Goal: Communication & Community: Answer question/provide support

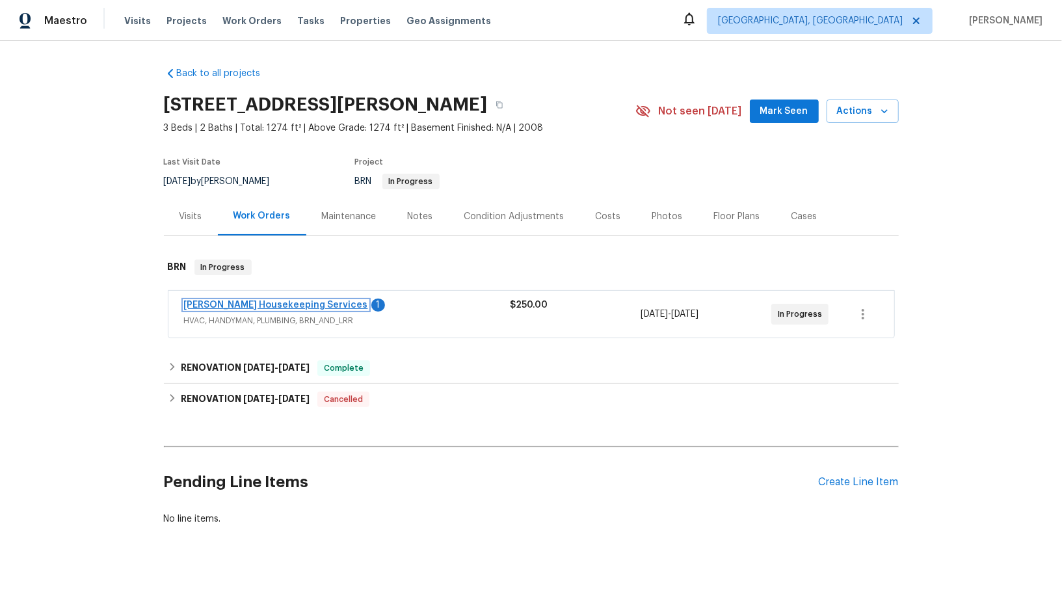
click at [226, 302] on link "[PERSON_NAME] Housekeeping Services" at bounding box center [276, 304] width 184 height 9
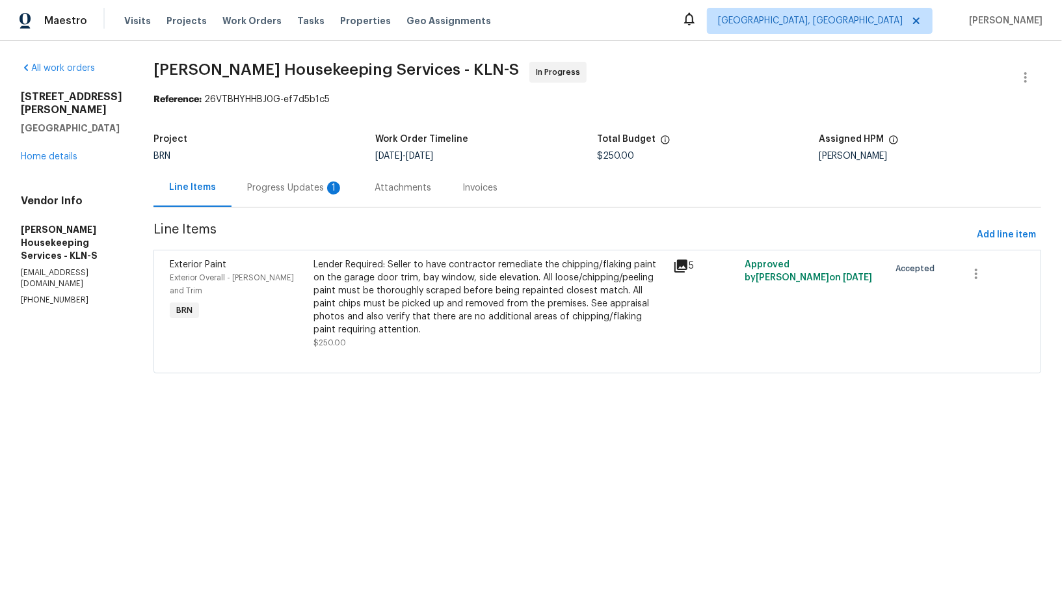
click at [322, 194] on div "Progress Updates 1" at bounding box center [295, 187] width 96 height 13
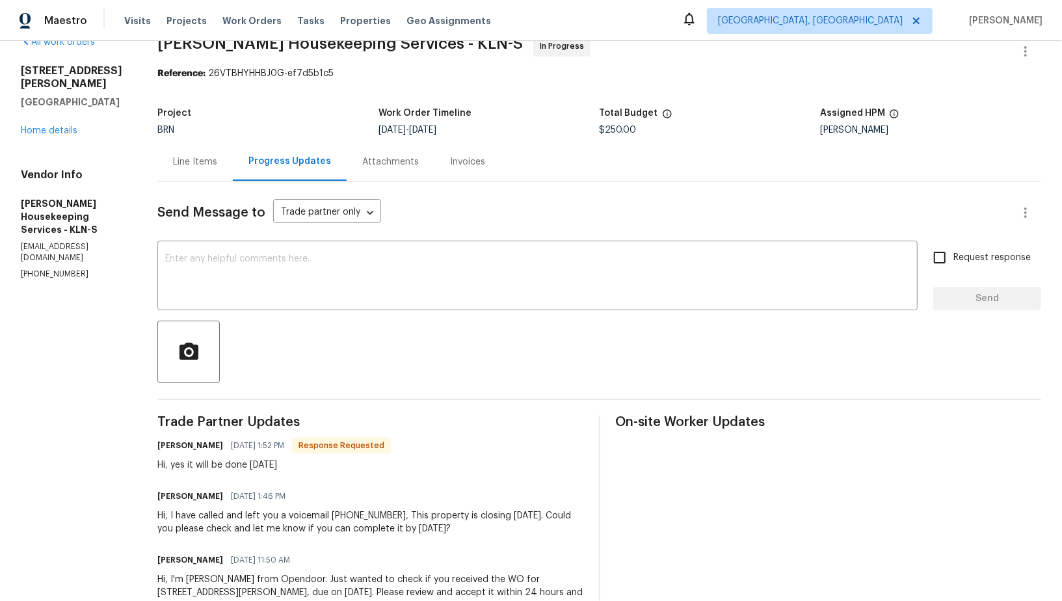
scroll to position [38, 0]
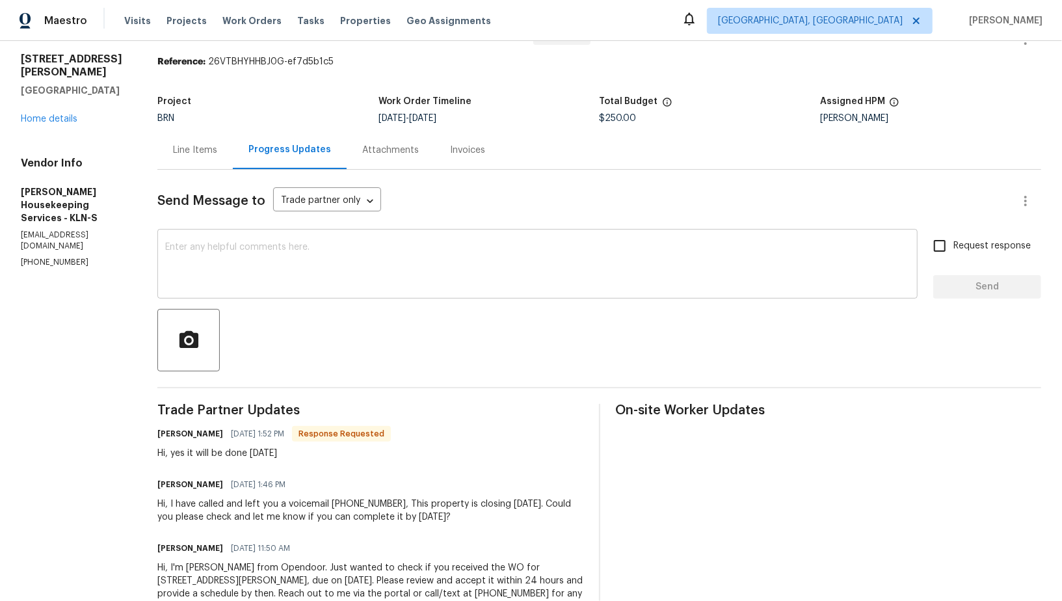
click at [334, 272] on textarea at bounding box center [537, 265] width 744 height 46
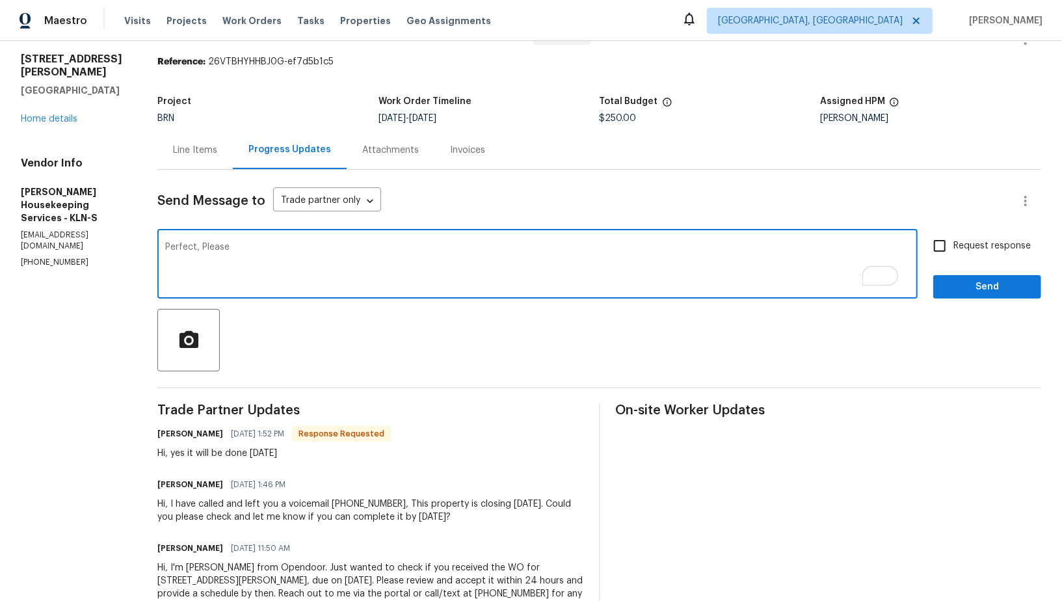
paste textarea "provide after photos taken from the same angle as the before photos for QC."
click at [599, 251] on textarea "Perfect, Please provide after photos taken from the same angle as the before ph…" at bounding box center [537, 265] width 744 height 46
type textarea "Perfect, Please provide after photos taken from the same angle as the before ph…"
click at [947, 242] on input "Request response" at bounding box center [939, 245] width 27 height 27
checkbox input "true"
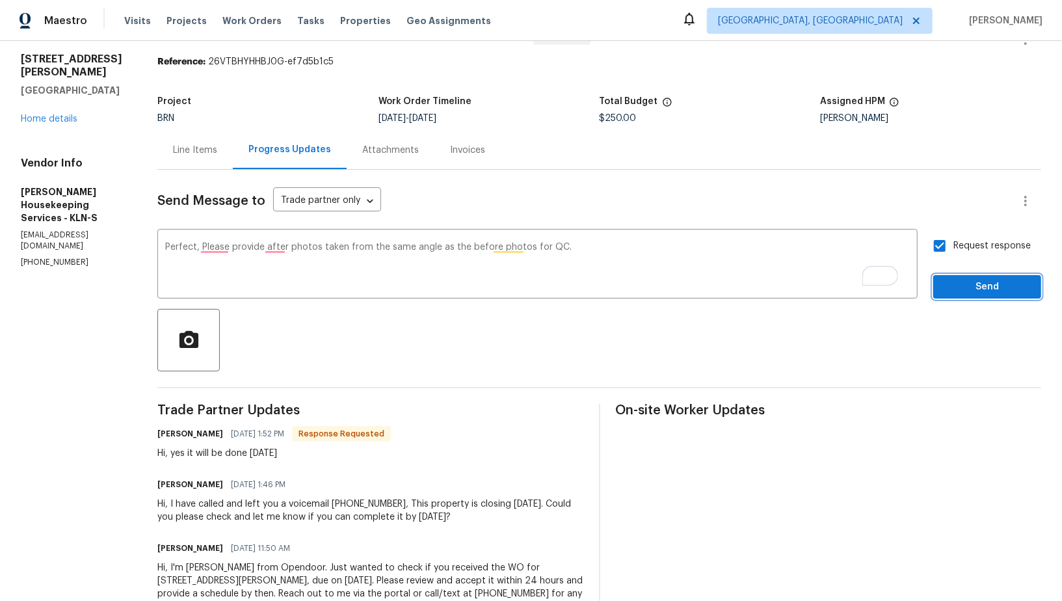
click at [960, 287] on span "Send" at bounding box center [986, 287] width 87 height 16
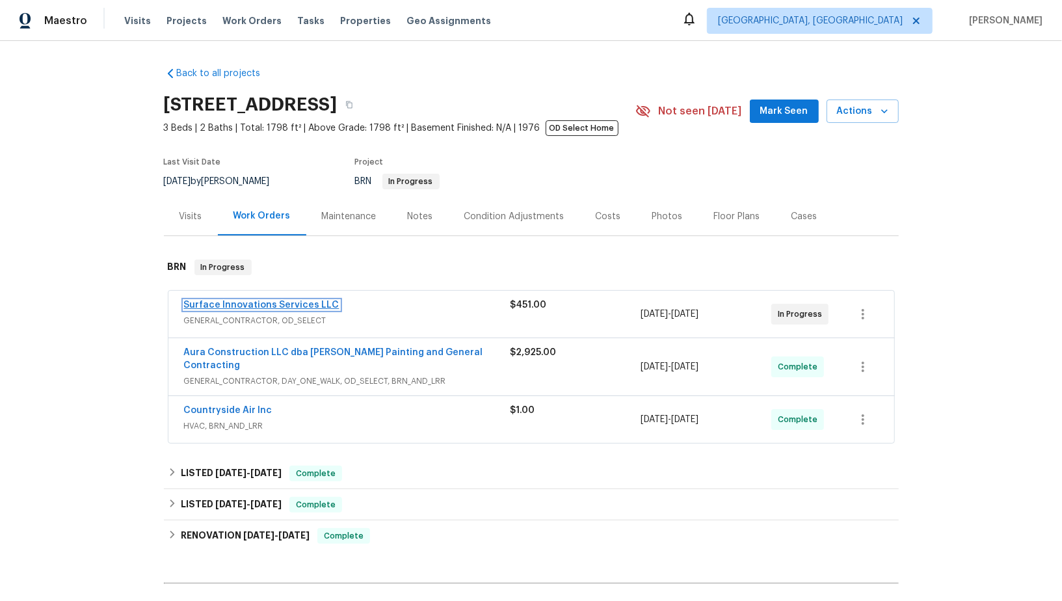
click at [233, 304] on link "Surface Innovations Services LLC" at bounding box center [261, 304] width 155 height 9
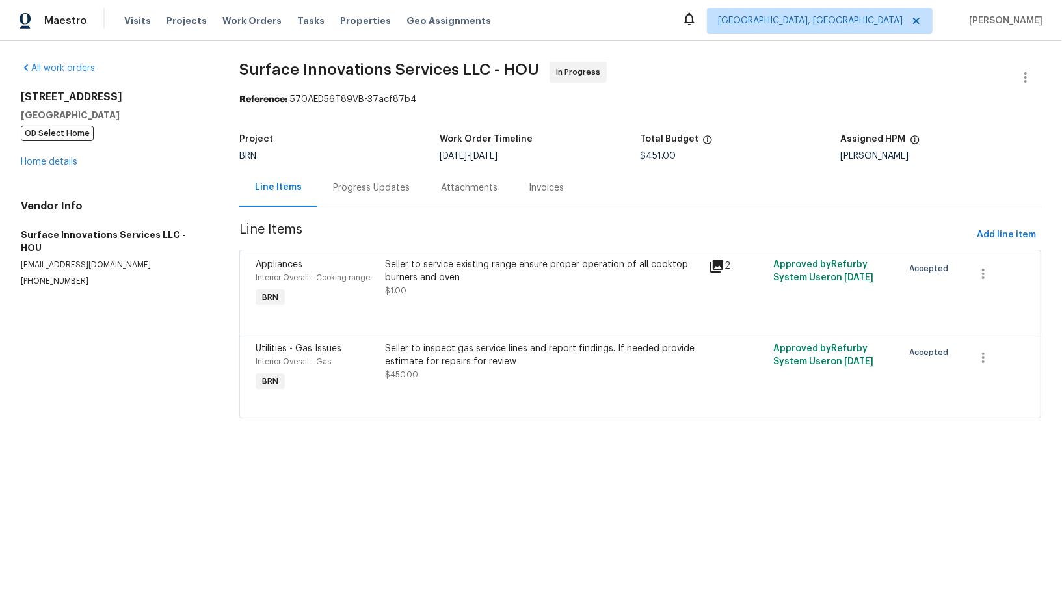
click at [337, 190] on div "Progress Updates" at bounding box center [371, 187] width 77 height 13
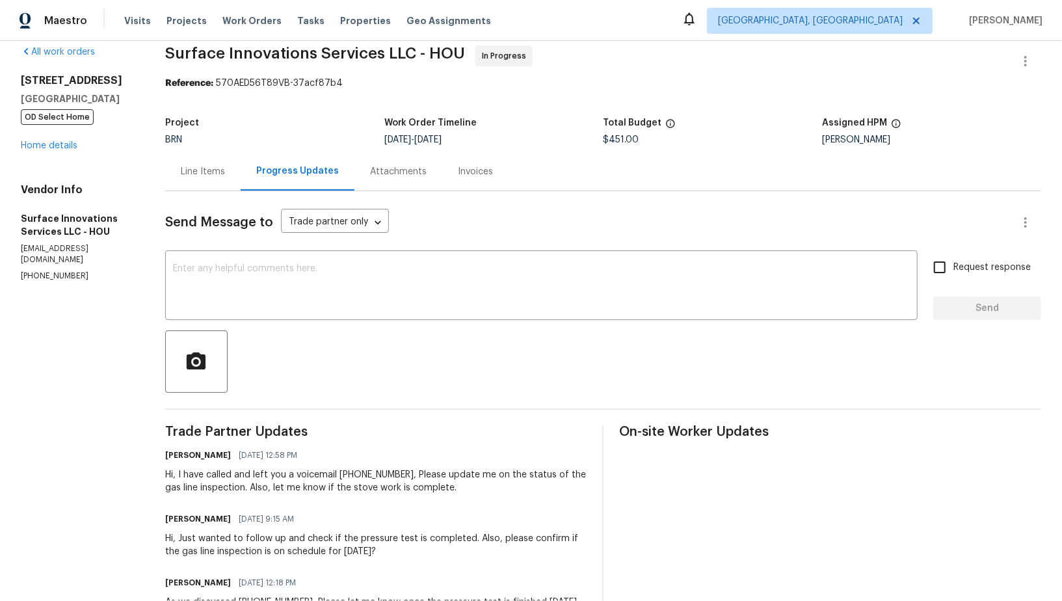
scroll to position [33, 0]
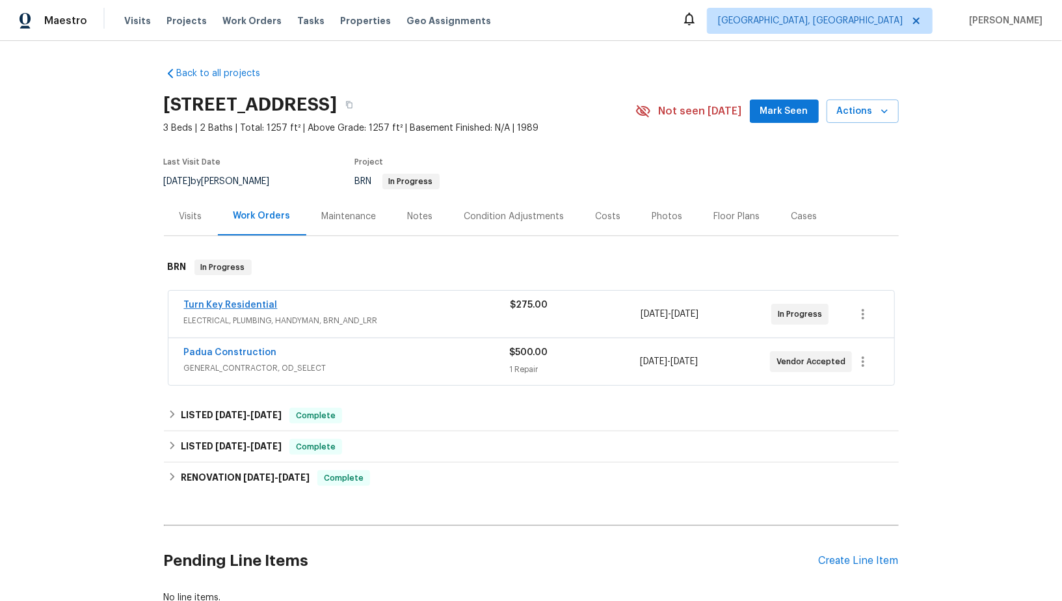
click at [263, 299] on span "Turn Key Residential" at bounding box center [231, 304] width 94 height 13
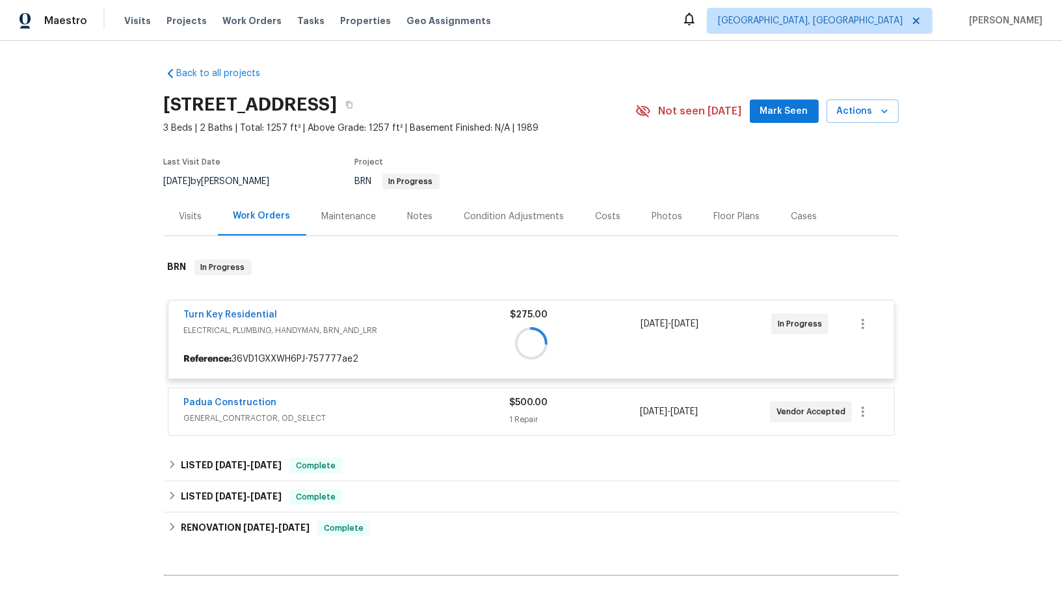
click at [244, 315] on div at bounding box center [531, 342] width 735 height 193
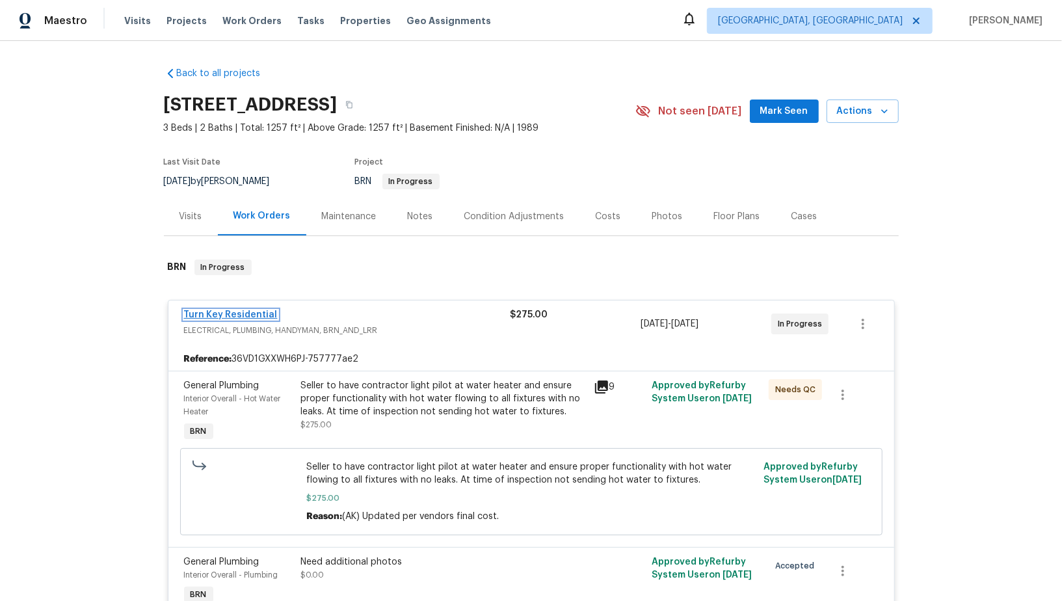
click at [245, 315] on link "Turn Key Residential" at bounding box center [231, 314] width 94 height 9
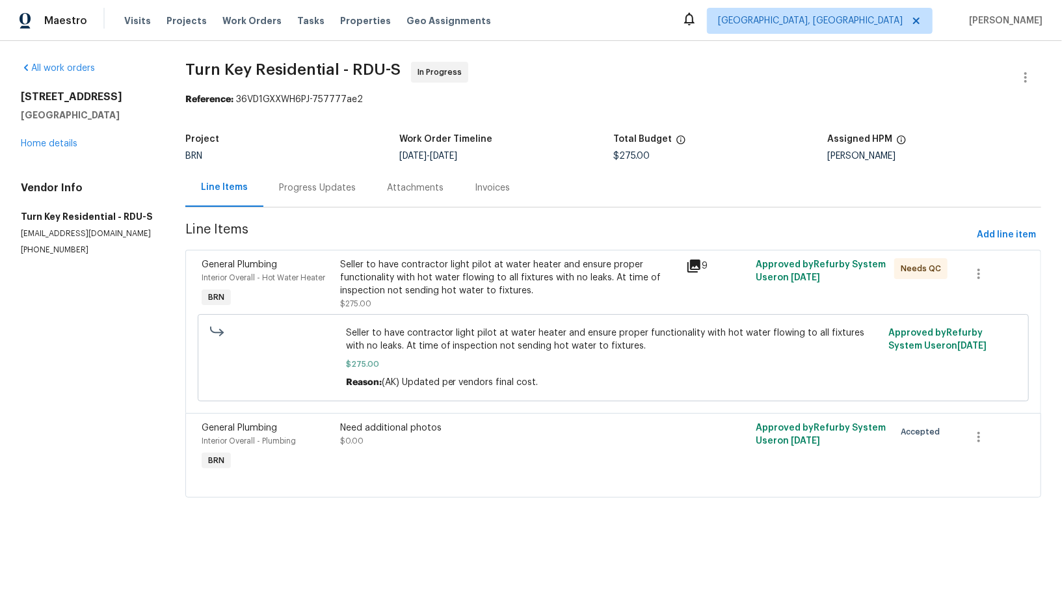
click at [328, 204] on div "Progress Updates" at bounding box center [317, 187] width 108 height 38
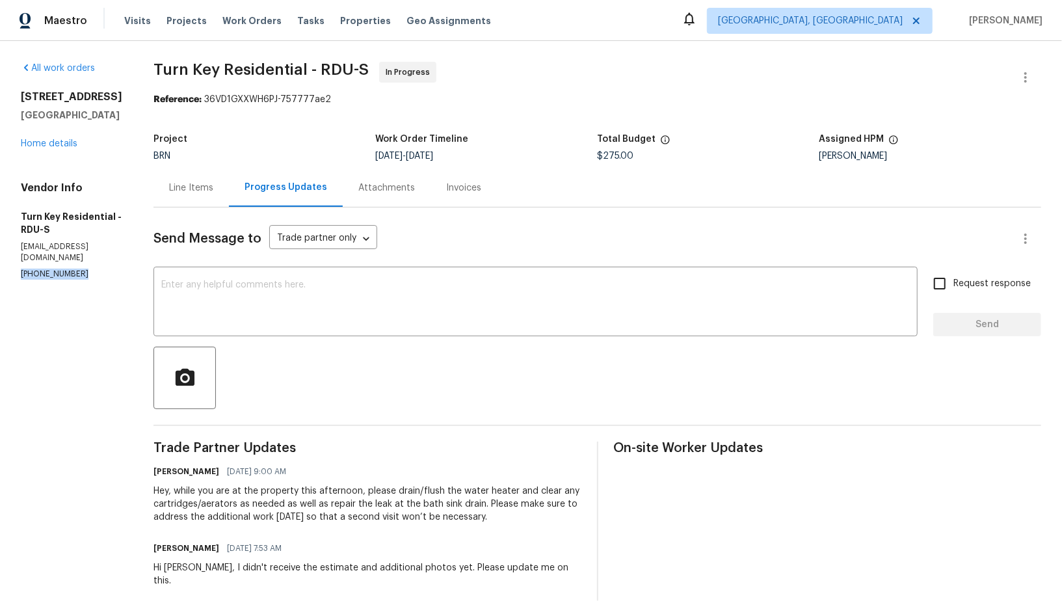
drag, startPoint x: 83, startPoint y: 250, endPoint x: 0, endPoint y: 250, distance: 83.2
copy p "(919) 805-2596"
click at [213, 185] on div "Line Items" at bounding box center [191, 187] width 44 height 13
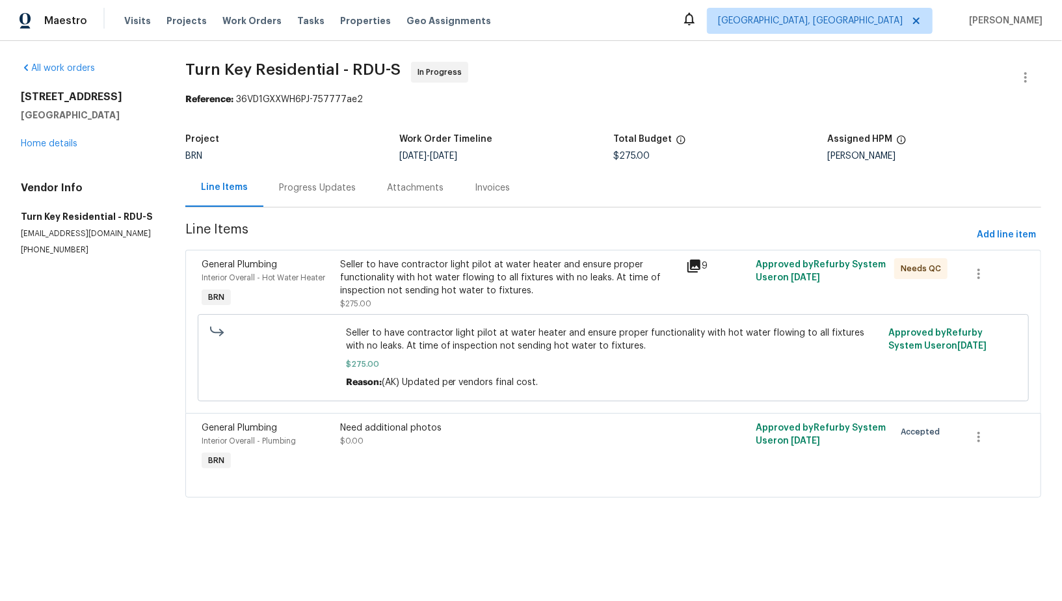
click at [301, 189] on div "Progress Updates" at bounding box center [317, 187] width 77 height 13
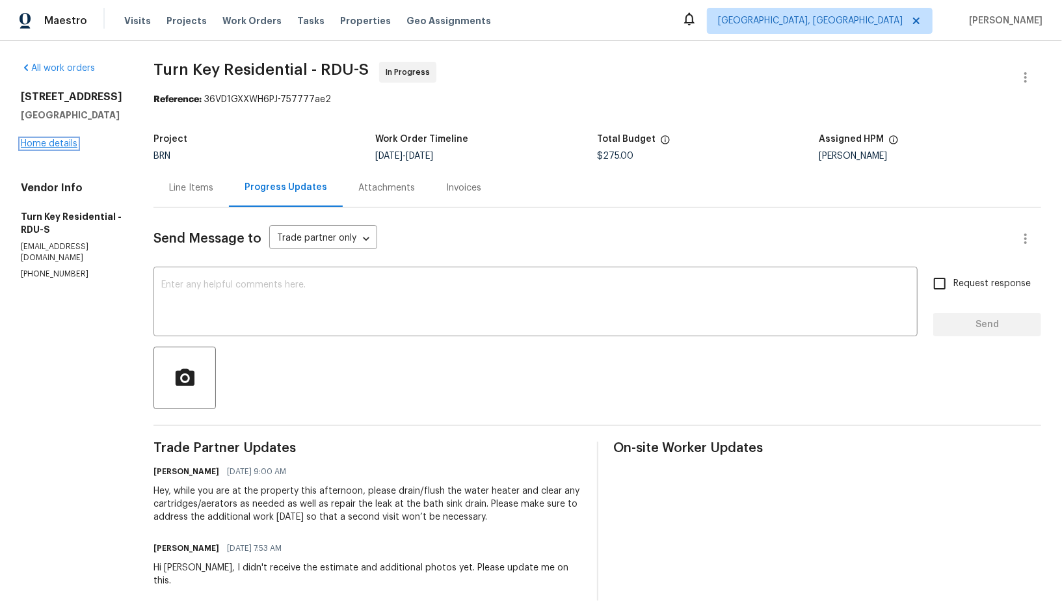
click at [64, 144] on link "Home details" at bounding box center [49, 143] width 57 height 9
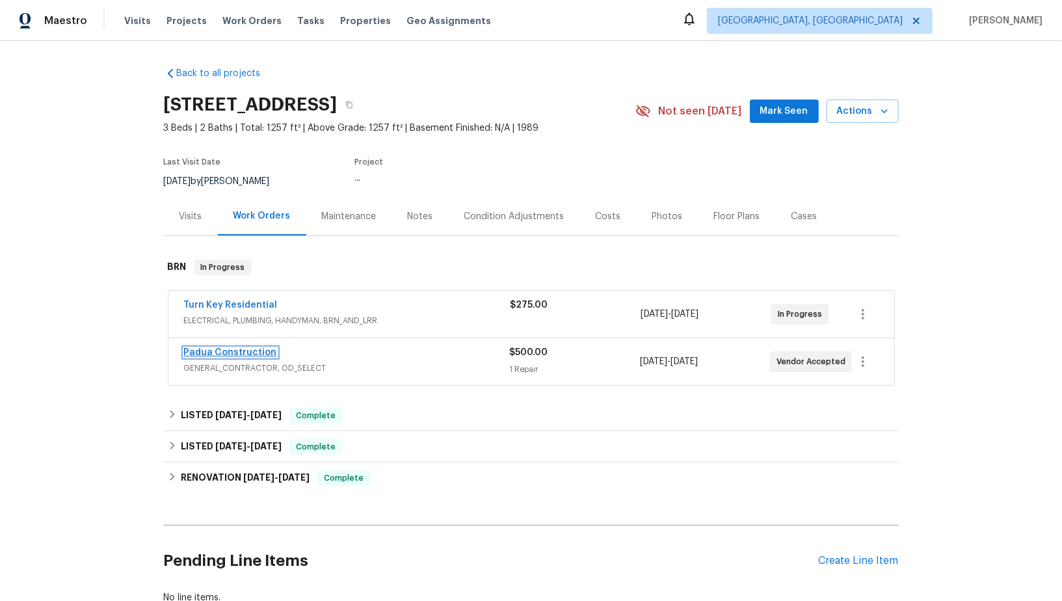
click at [222, 351] on link "Padua Construction" at bounding box center [230, 352] width 93 height 9
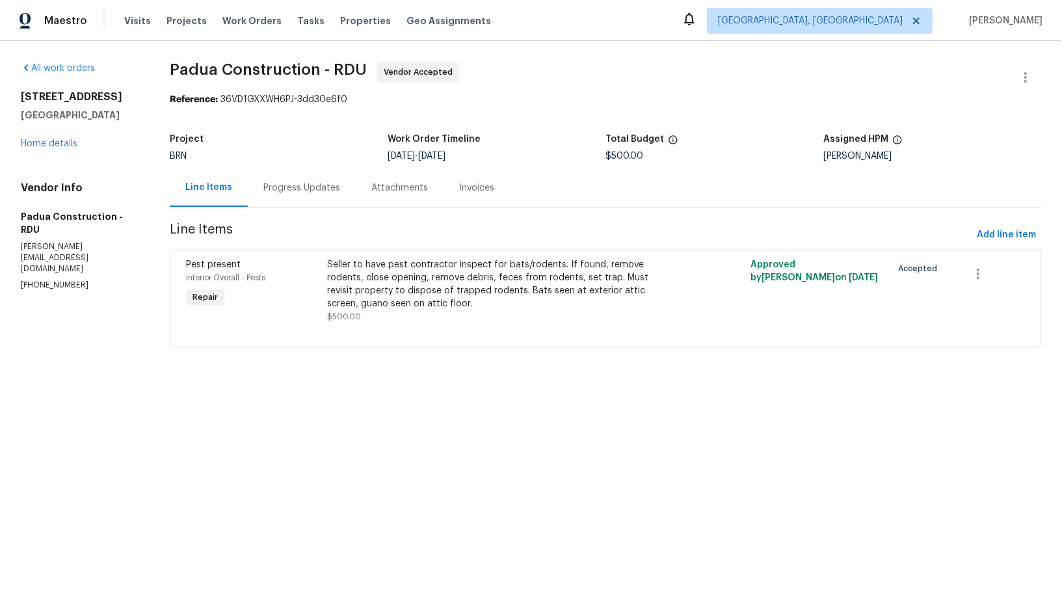
click at [306, 177] on div "Progress Updates" at bounding box center [302, 187] width 108 height 38
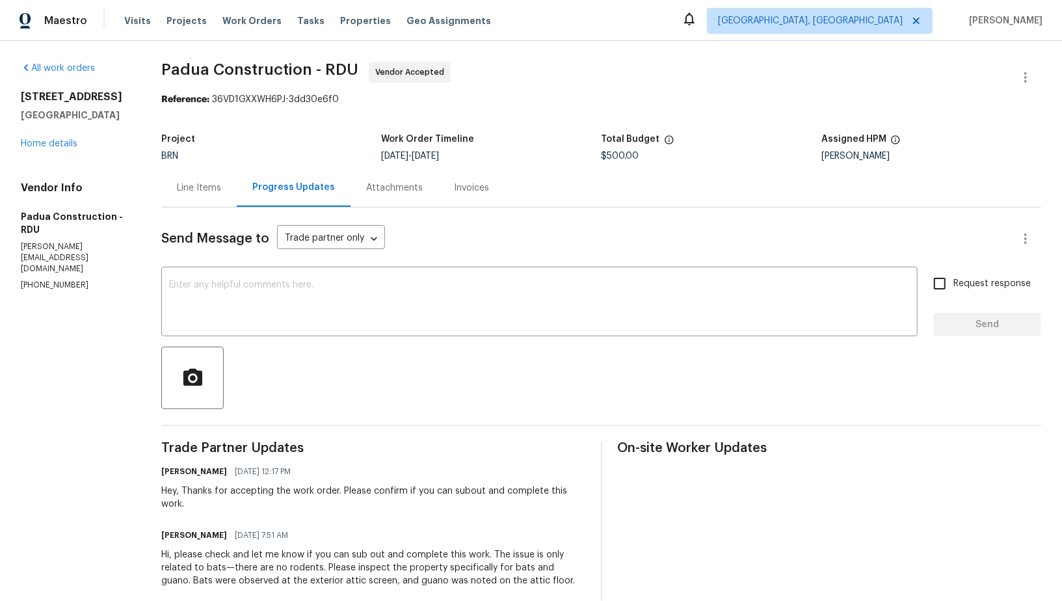
click at [198, 185] on div "Line Items" at bounding box center [199, 187] width 44 height 13
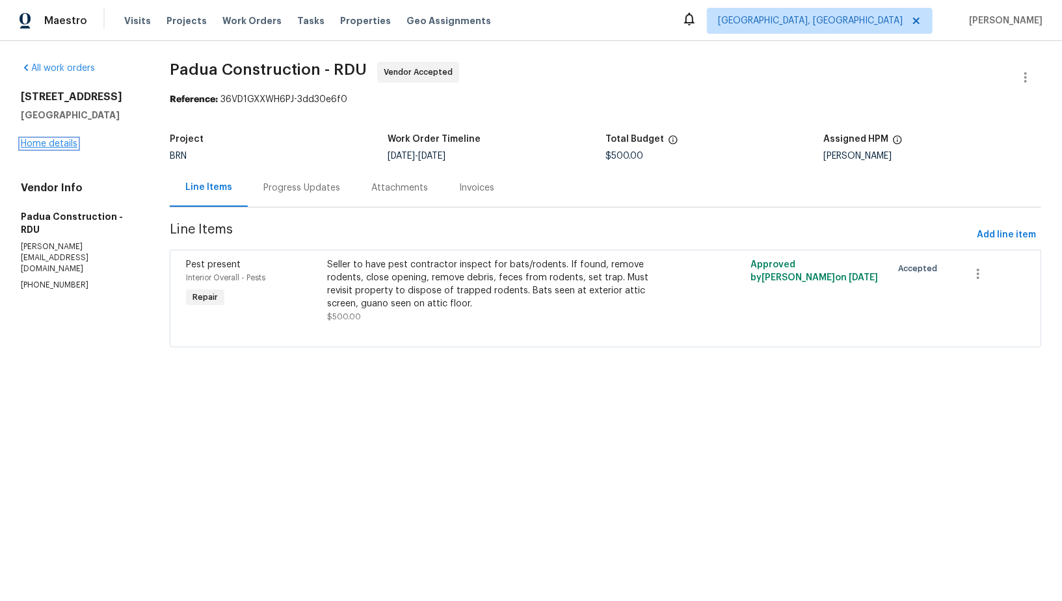
click at [66, 143] on link "Home details" at bounding box center [49, 143] width 57 height 9
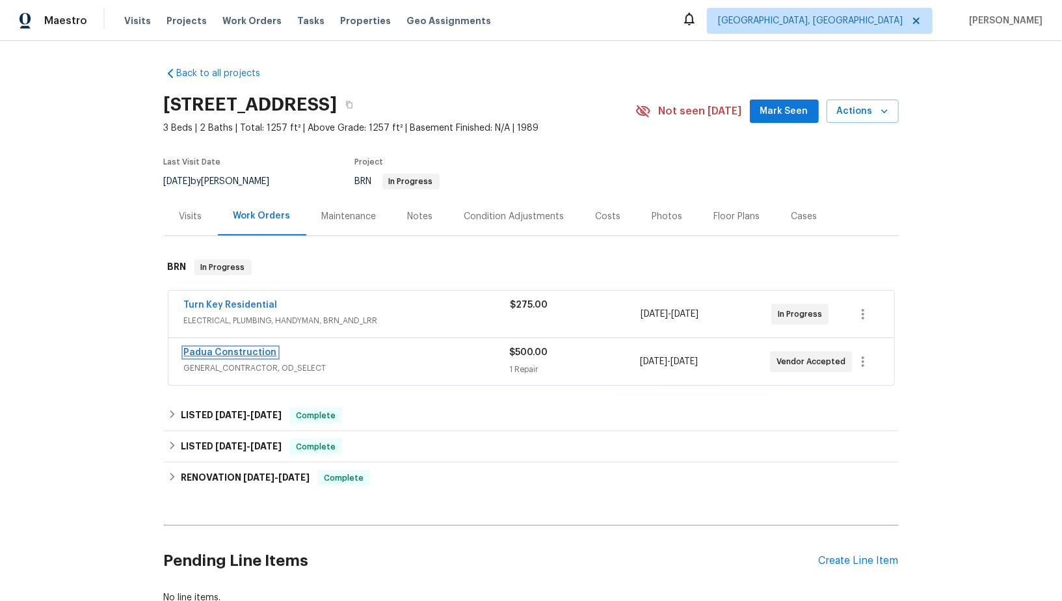
click at [233, 352] on link "Padua Construction" at bounding box center [230, 352] width 93 height 9
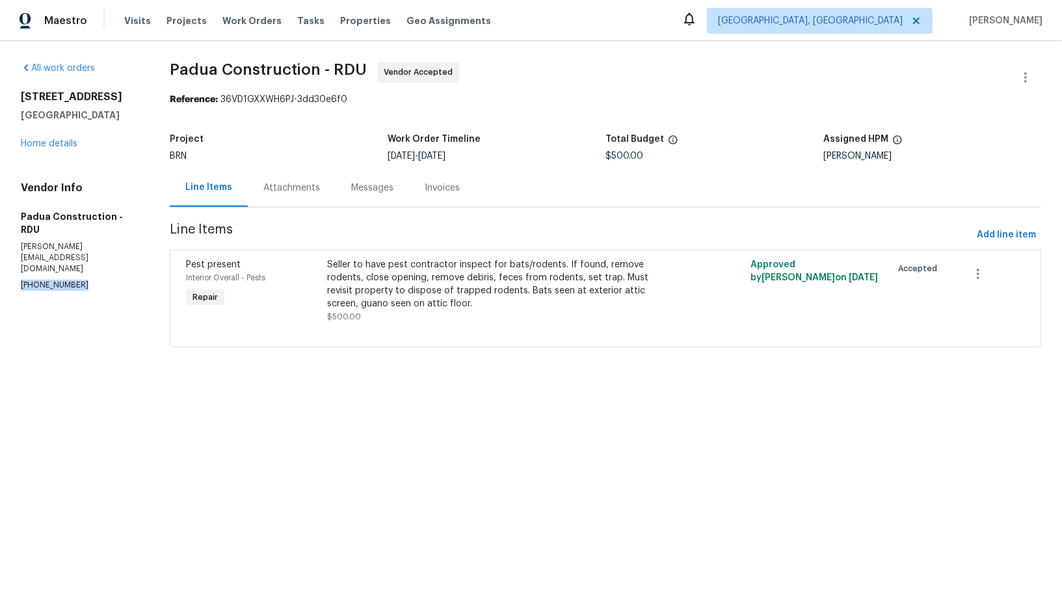
drag, startPoint x: 78, startPoint y: 245, endPoint x: 0, endPoint y: 245, distance: 78.0
click at [0, 245] on div "All work orders 2705 Ramblegate Ln Durham, NC 27705 Home details Vendor Info Pa…" at bounding box center [531, 212] width 1062 height 343
copy p "(305) 319-1110"
